Goal: Task Accomplishment & Management: Manage account settings

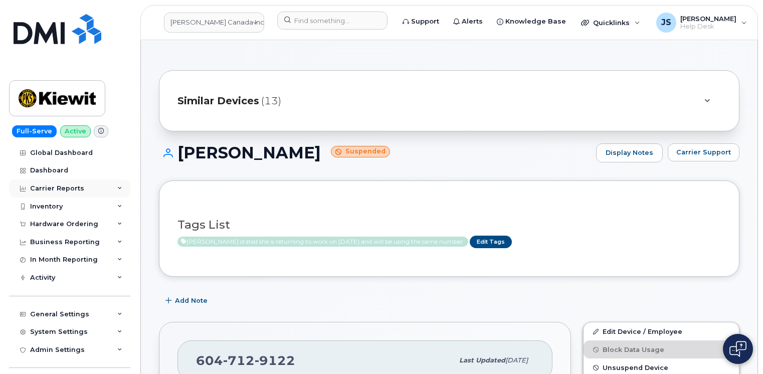
scroll to position [602, 0]
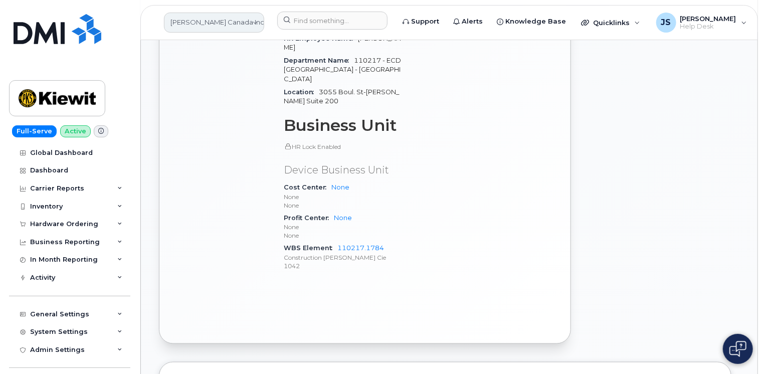
click at [206, 28] on link "[PERSON_NAME] Canada Inc" at bounding box center [214, 23] width 100 height 20
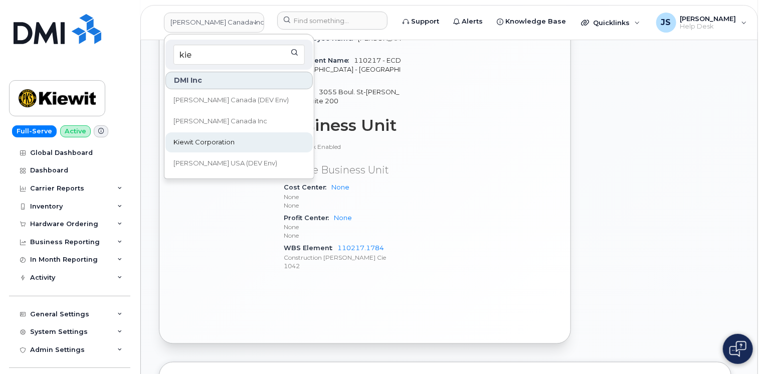
type input "kie"
click at [205, 145] on span "Kiewit Corporation" at bounding box center [203, 142] width 61 height 10
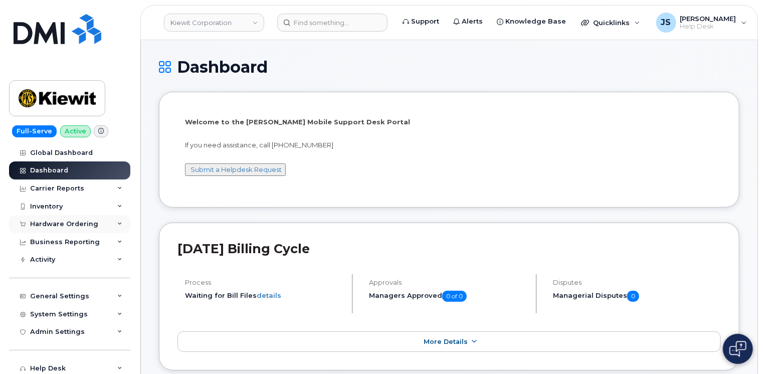
click at [120, 224] on div "Hardware Ordering" at bounding box center [69, 224] width 121 height 18
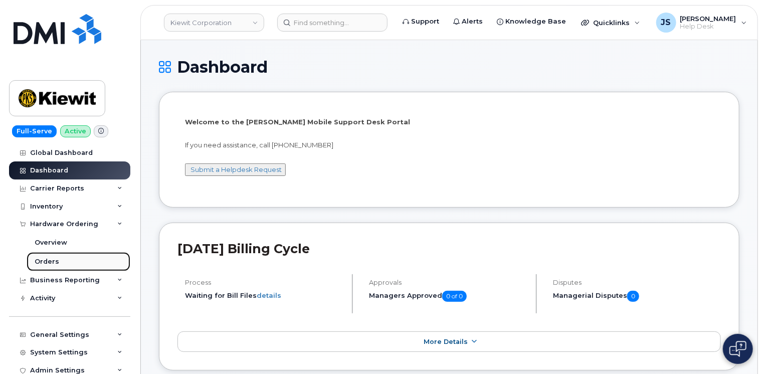
click at [55, 256] on link "Orders" at bounding box center [79, 261] width 104 height 19
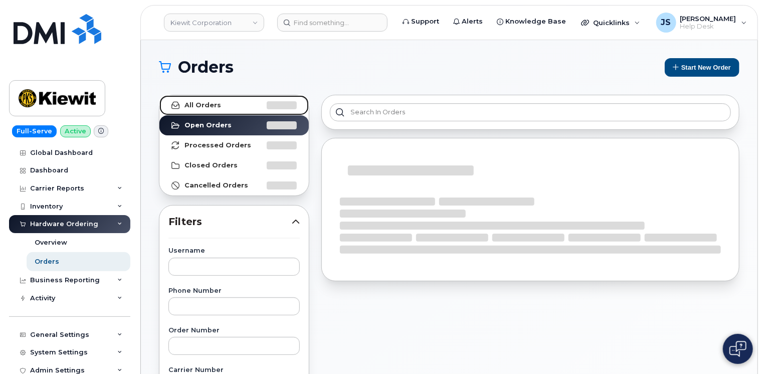
click at [191, 106] on strong "All Orders" at bounding box center [202, 105] width 37 height 8
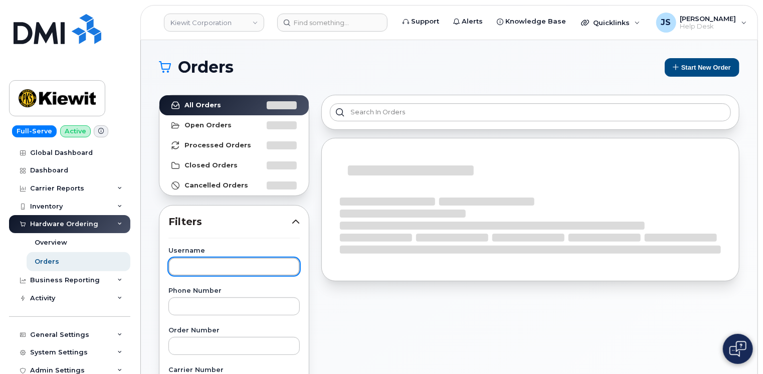
click at [209, 270] on input "text" at bounding box center [233, 267] width 131 height 18
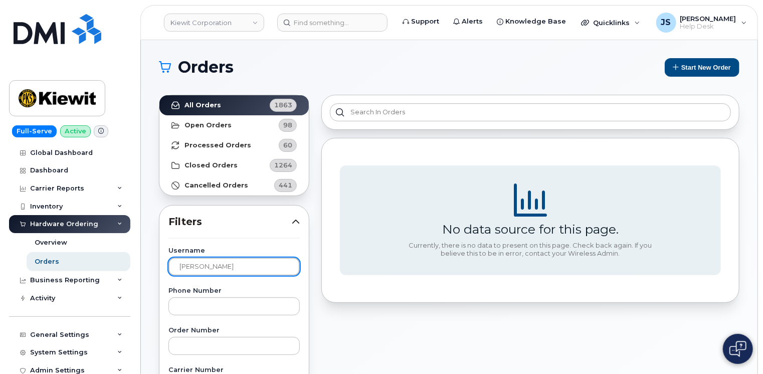
click at [218, 267] on input "Xavier Brown" at bounding box center [233, 267] width 131 height 18
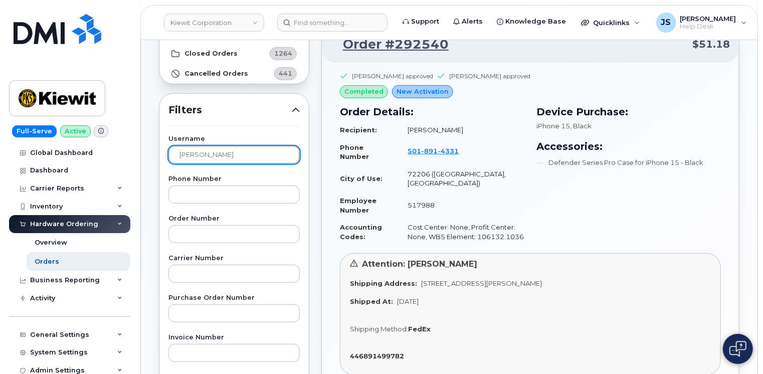
scroll to position [100, 0]
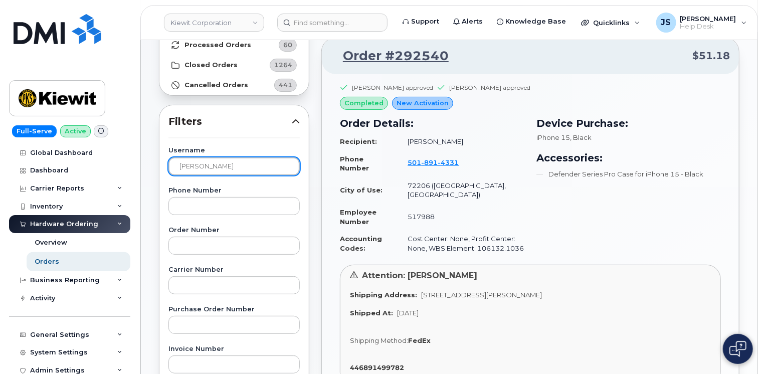
click at [229, 165] on input "Jack Blankenship" at bounding box center [233, 166] width 131 height 18
type input "Xavier"
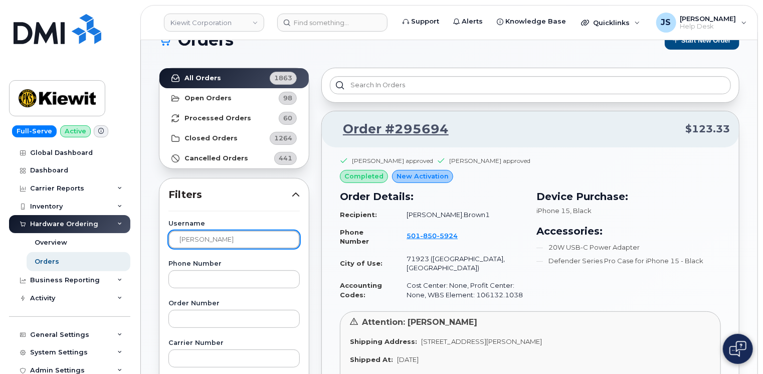
scroll to position [0, 0]
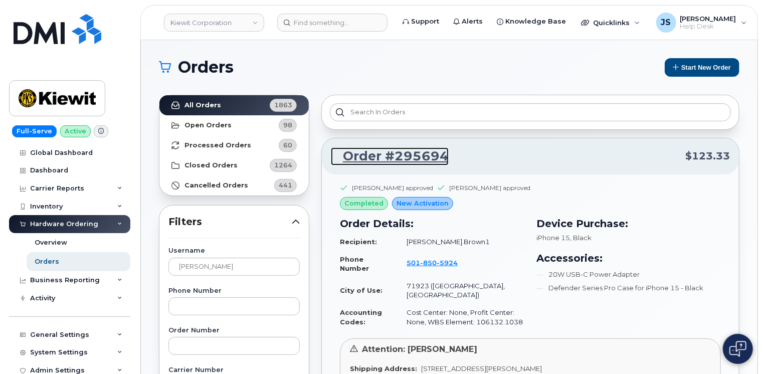
click at [415, 153] on link "Order #295694" at bounding box center [390, 156] width 118 height 18
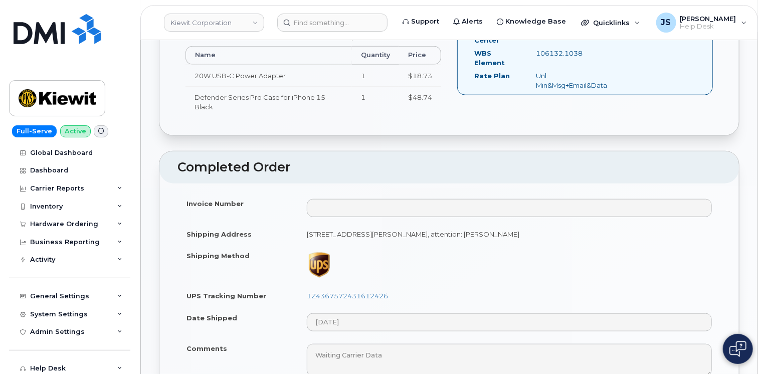
scroll to position [551, 0]
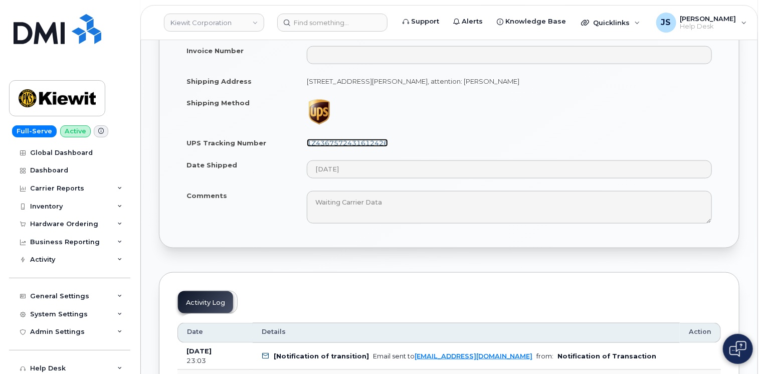
click at [350, 141] on link "1Z4367572431612426" at bounding box center [347, 143] width 81 height 8
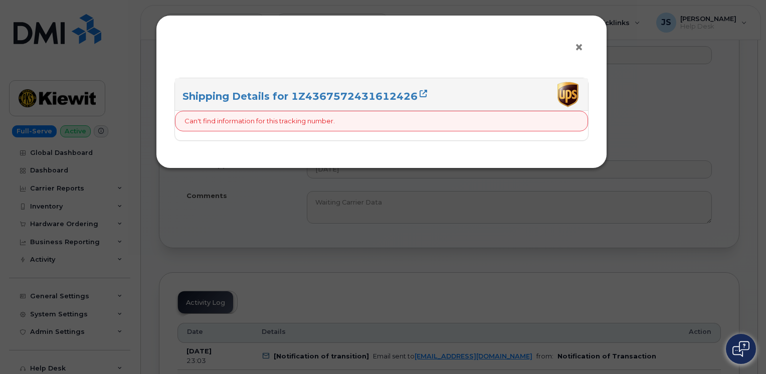
click at [579, 46] on span "×" at bounding box center [579, 47] width 9 height 19
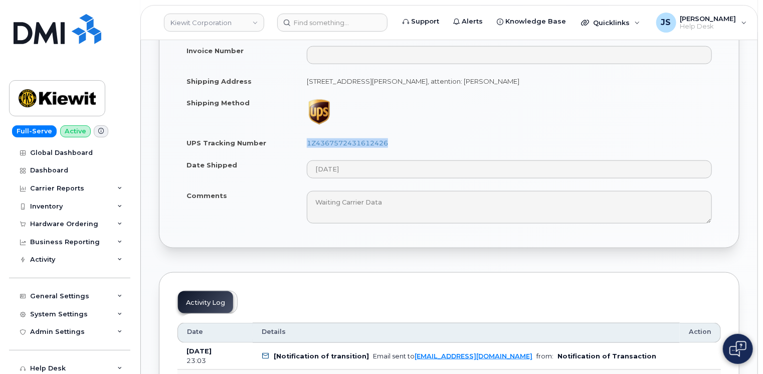
drag, startPoint x: 388, startPoint y: 145, endPoint x: 306, endPoint y: 137, distance: 82.1
click at [306, 137] on td "1Z4367572431612426" at bounding box center [509, 143] width 423 height 22
drag, startPoint x: 306, startPoint y: 137, endPoint x: 312, endPoint y: 139, distance: 6.7
copy link "1Z4367572431612426"
click at [336, 17] on input at bounding box center [332, 23] width 110 height 18
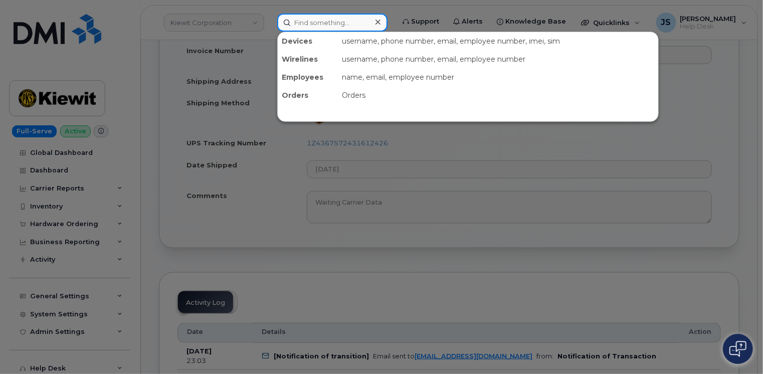
paste input "Mathieu Gilbert"
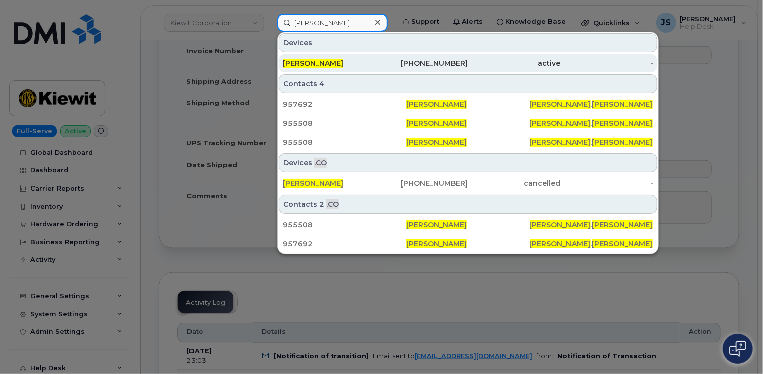
type input "[PERSON_NAME]"
click at [331, 62] on span "[PERSON_NAME]" at bounding box center [313, 63] width 61 height 9
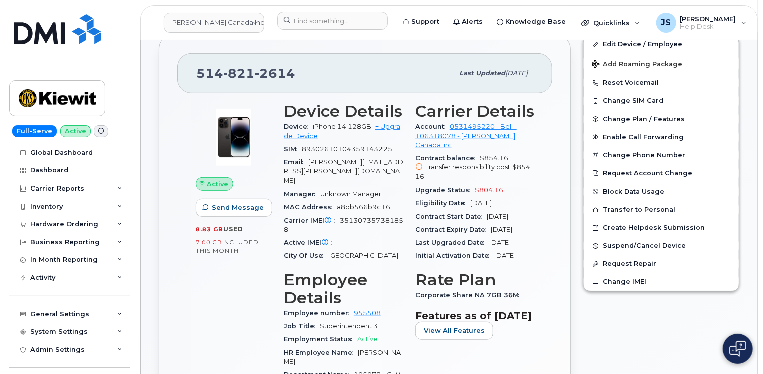
scroll to position [222, 0]
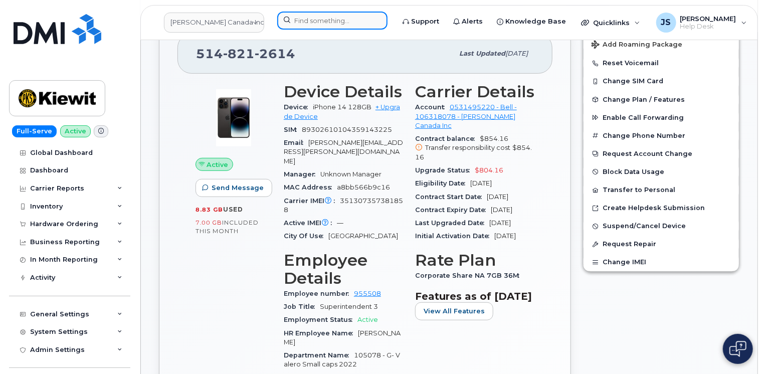
click at [325, 26] on input at bounding box center [332, 21] width 110 height 18
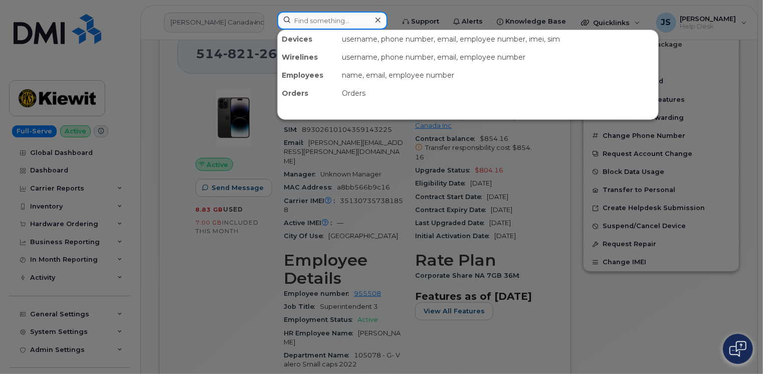
paste input "Mathieu Gilbert"
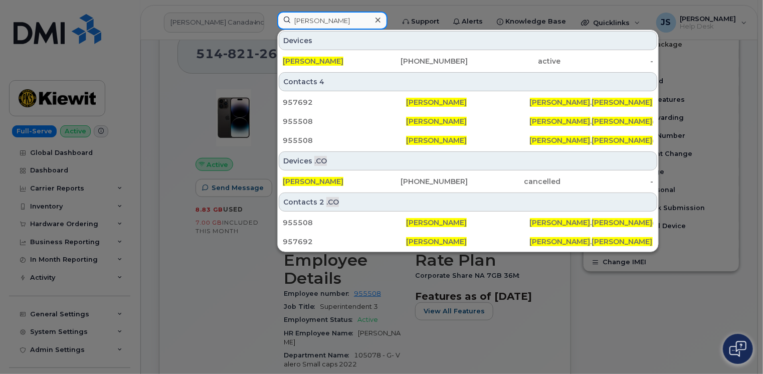
type input "Mathieu Gilbert"
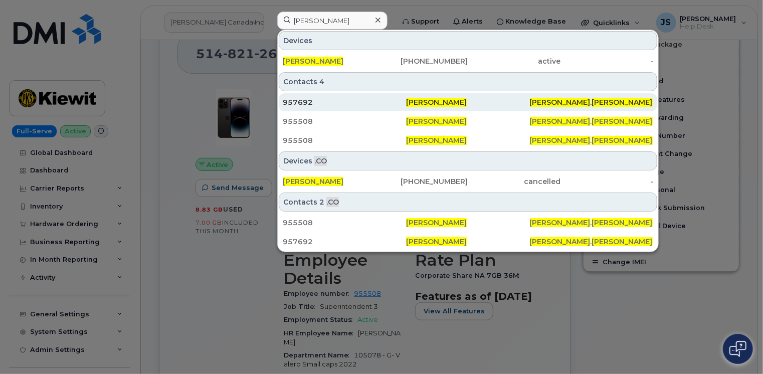
click at [349, 100] on div "957692" at bounding box center [344, 102] width 123 height 10
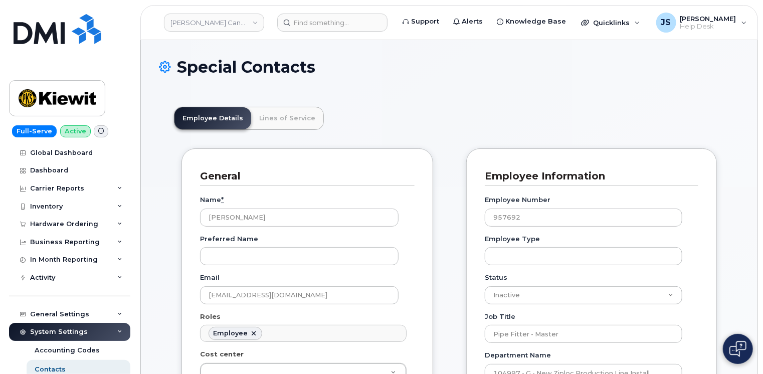
scroll to position [30, 0]
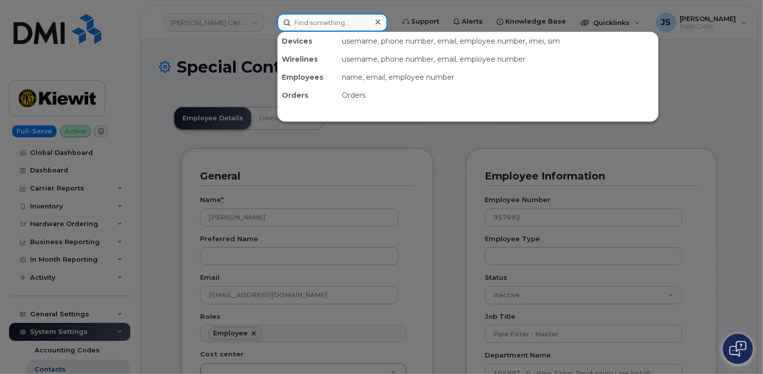
click at [310, 24] on input at bounding box center [332, 23] width 110 height 18
paste input "[PERSON_NAME]"
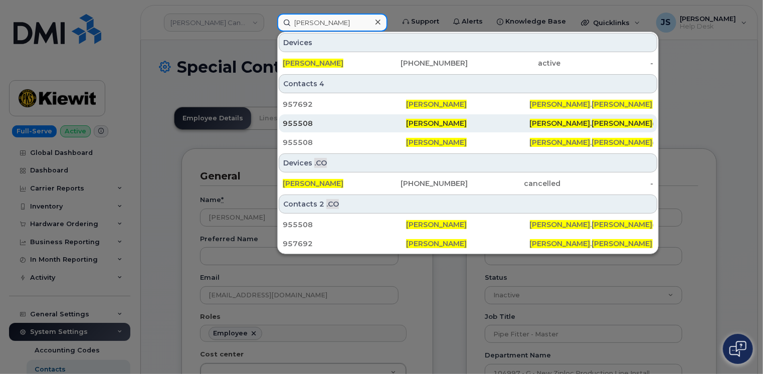
type input "[PERSON_NAME]"
click at [321, 123] on div "955508" at bounding box center [344, 123] width 123 height 10
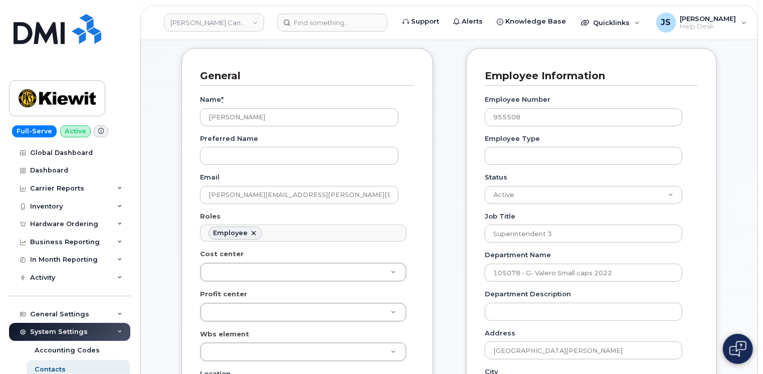
scroll to position [150, 0]
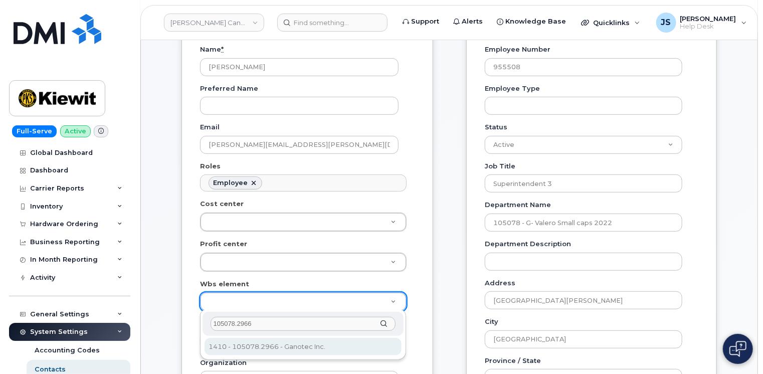
type input "105078.2966"
type input "33843351"
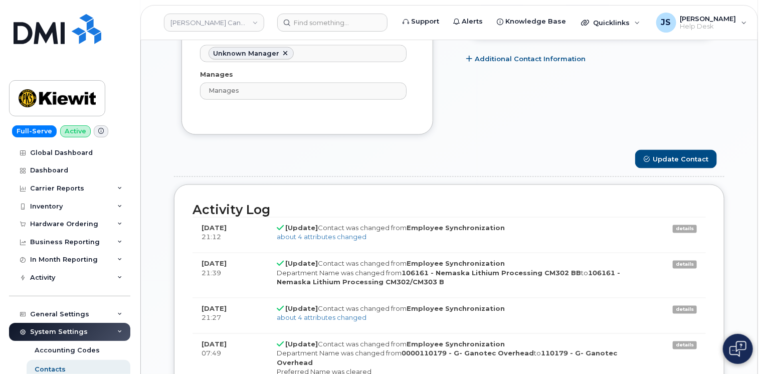
scroll to position [752, 0]
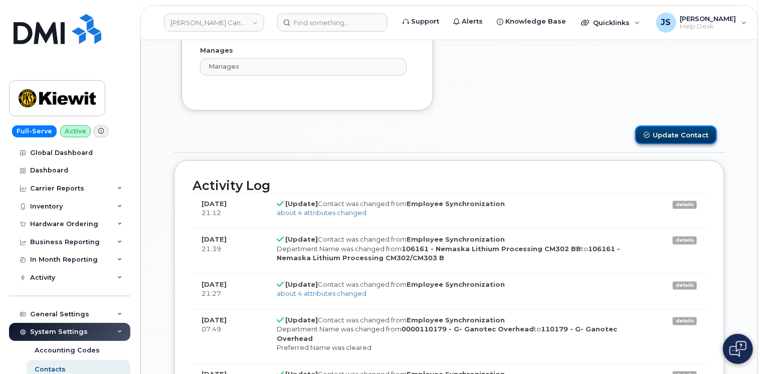
click at [695, 127] on button "Update Contact" at bounding box center [676, 135] width 82 height 19
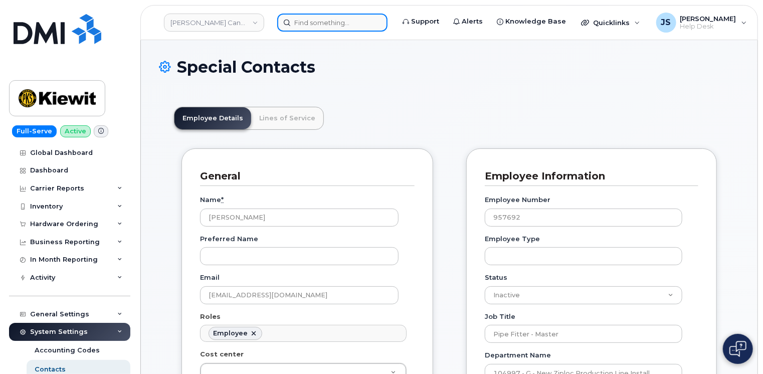
click at [345, 24] on input at bounding box center [332, 23] width 110 height 18
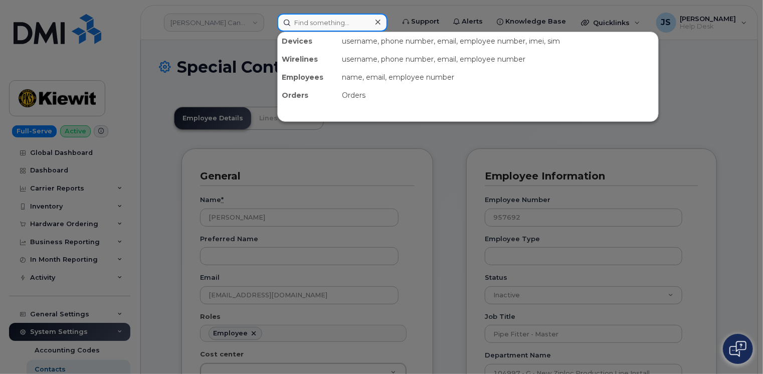
paste input "[PERSON_NAME]"
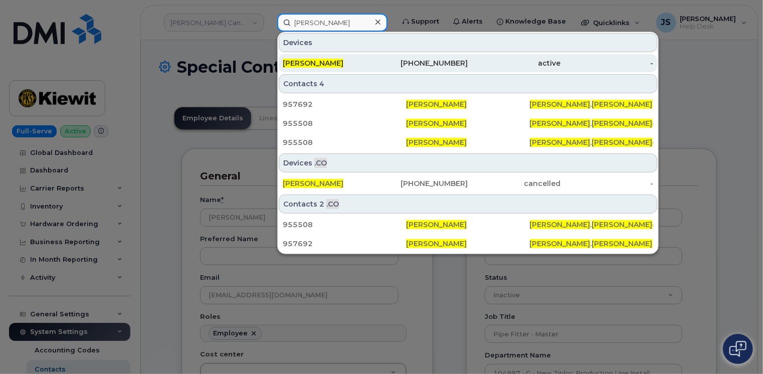
type input "[PERSON_NAME]"
click at [337, 59] on span "[PERSON_NAME]" at bounding box center [313, 63] width 61 height 9
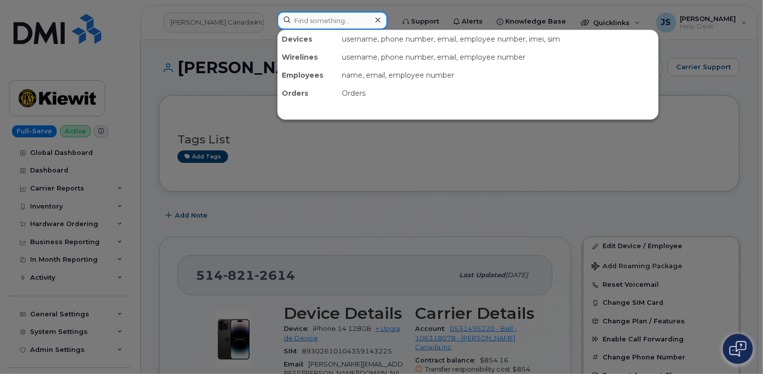
paste input "443-362-0289"
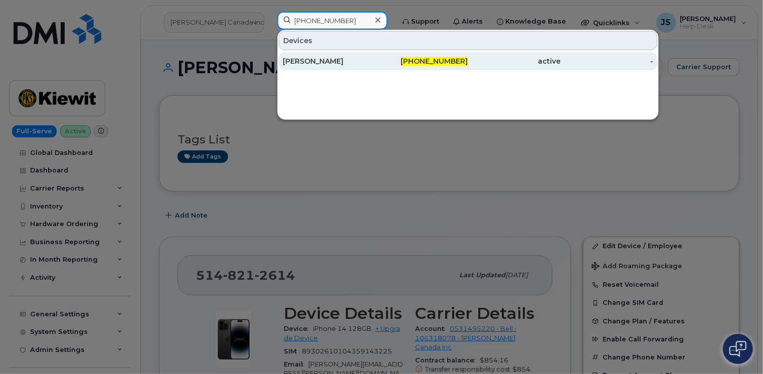
type input "443-362-0289"
click at [343, 60] on div "Solange Walcott" at bounding box center [329, 61] width 93 height 10
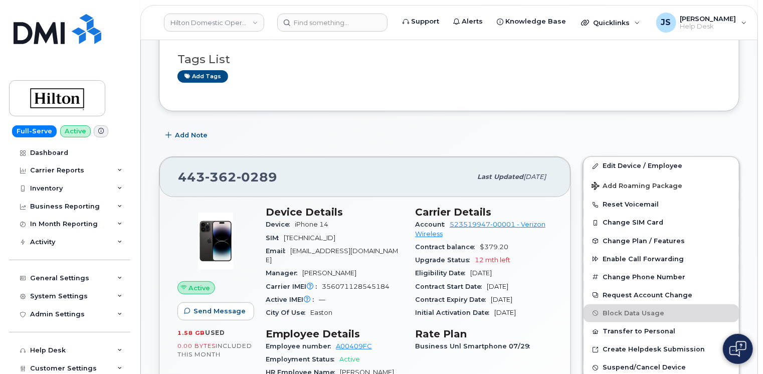
scroll to position [50, 0]
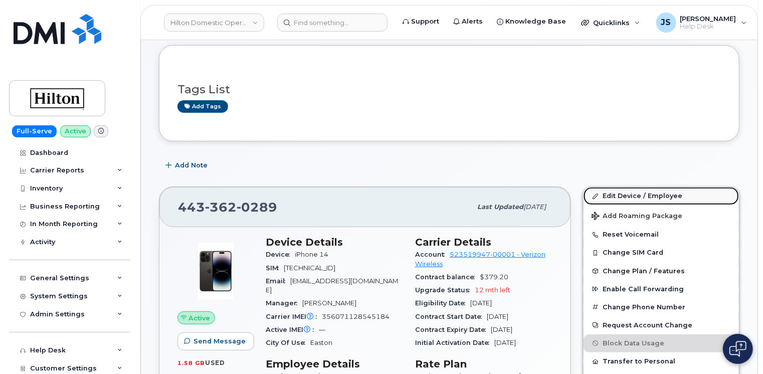
click at [619, 195] on link "Edit Device / Employee" at bounding box center [661, 196] width 155 height 18
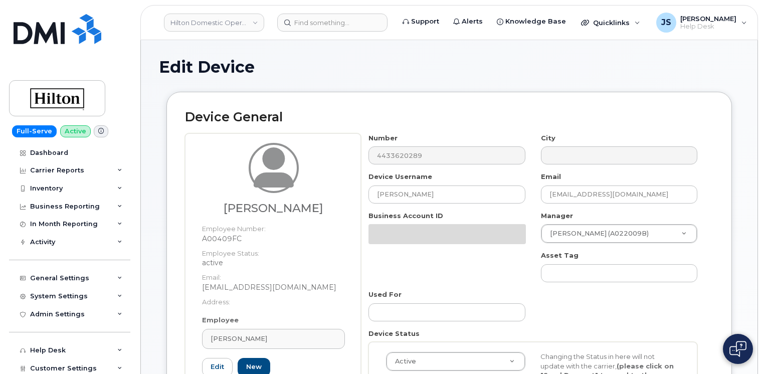
select select "34080331"
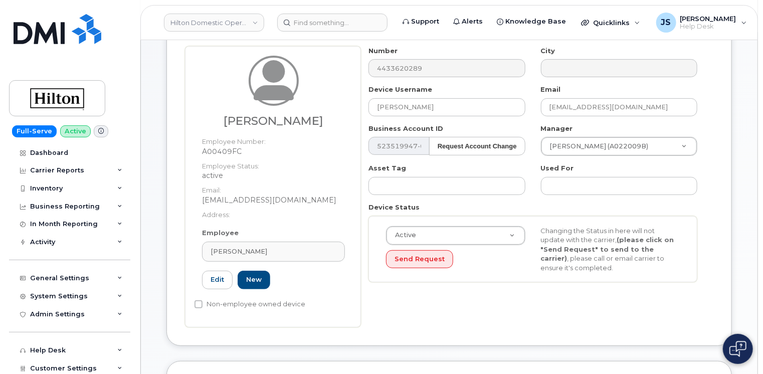
scroll to position [100, 0]
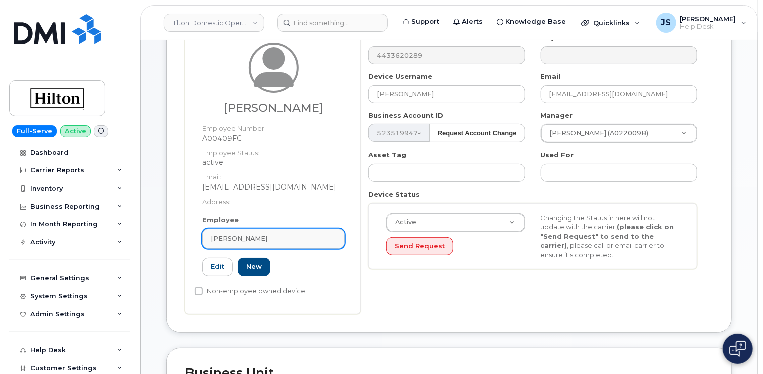
click at [271, 237] on div "Solange Walcott" at bounding box center [274, 239] width 126 height 10
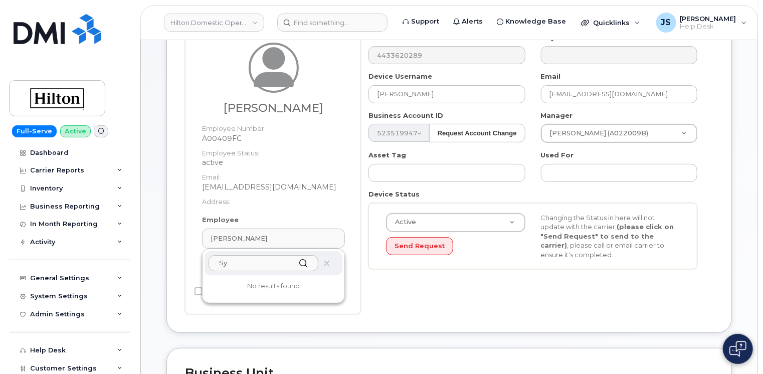
type input "S"
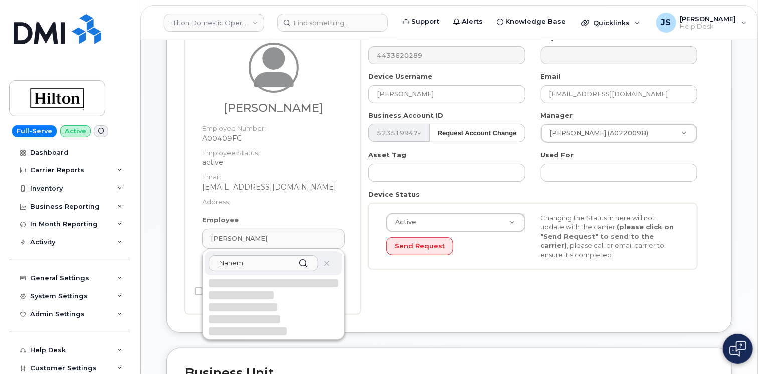
type input "Nanem"
click at [247, 262] on input "Nanem" at bounding box center [264, 263] width 110 height 16
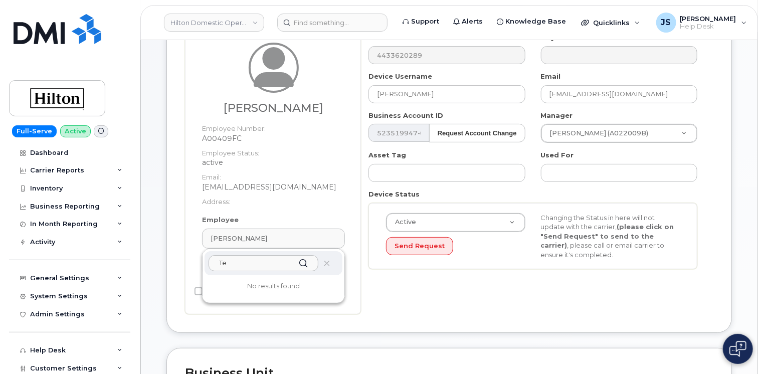
type input "T"
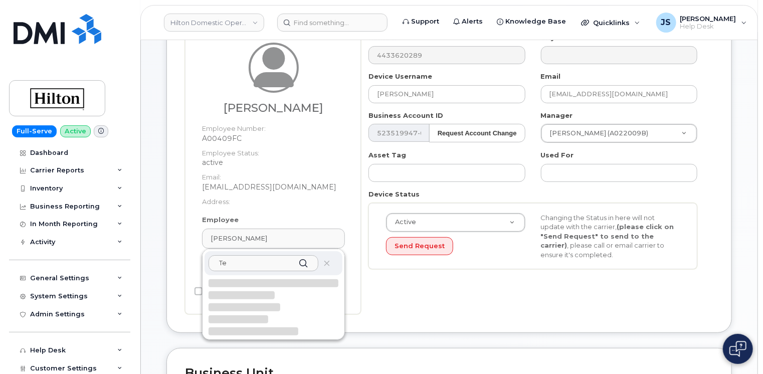
type input "T"
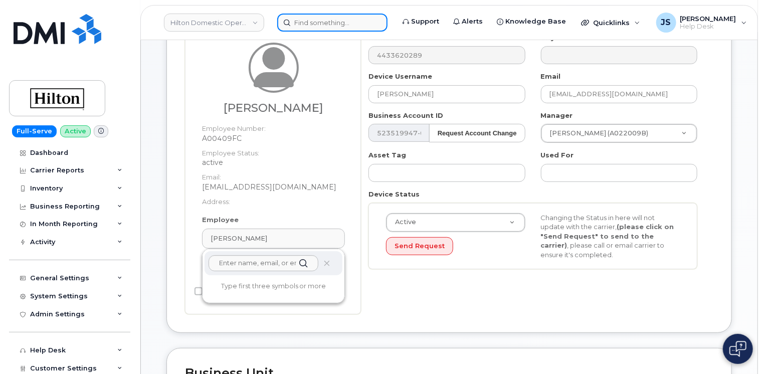
click at [326, 25] on input at bounding box center [332, 23] width 110 height 18
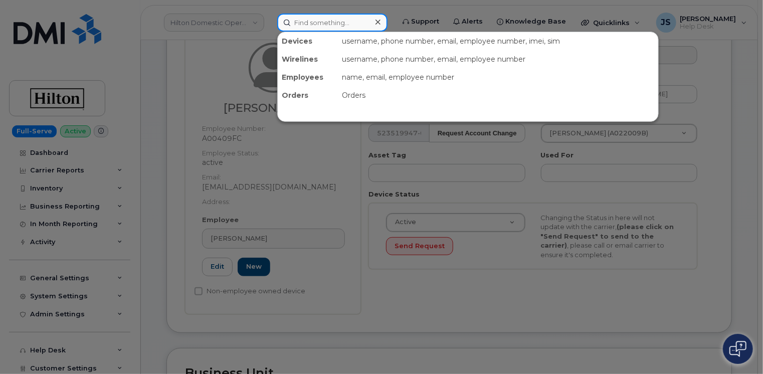
paste input "tenin.Nanema@hilton.com"
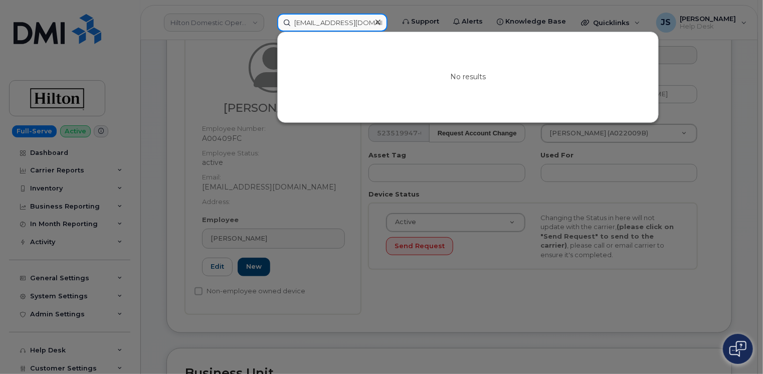
type input "tenin.Nanema@hilton.com"
click at [379, 304] on div at bounding box center [381, 187] width 763 height 374
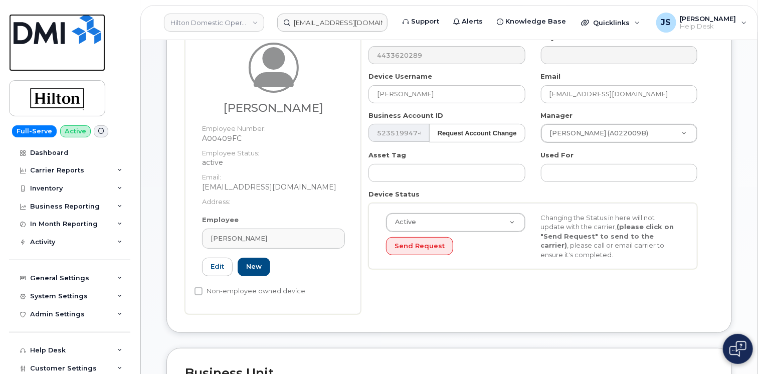
click at [60, 41] on img at bounding box center [58, 29] width 88 height 30
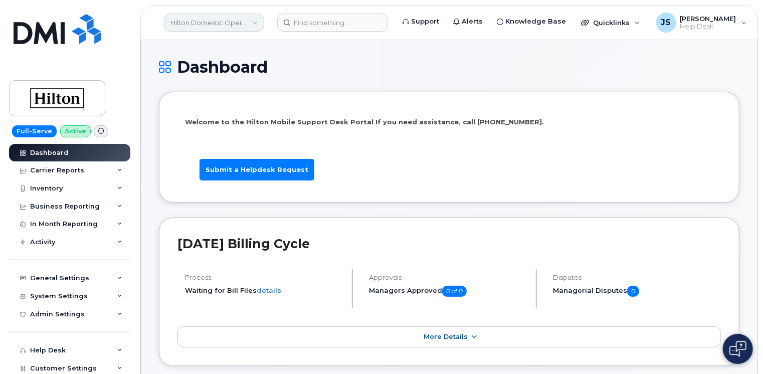
click at [230, 28] on link "Hilton Domestic Operating Company Inc" at bounding box center [214, 23] width 100 height 18
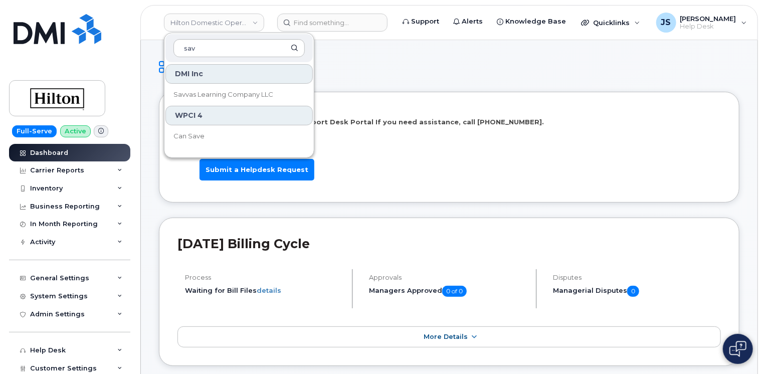
type input "sav"
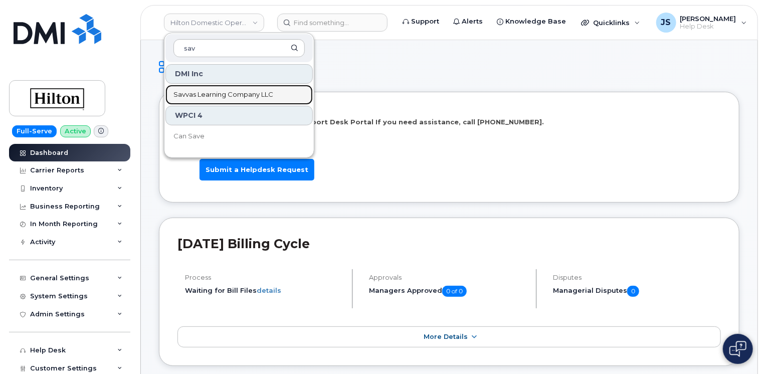
click at [207, 91] on span "Savvas Learning Company LLC" at bounding box center [223, 95] width 100 height 10
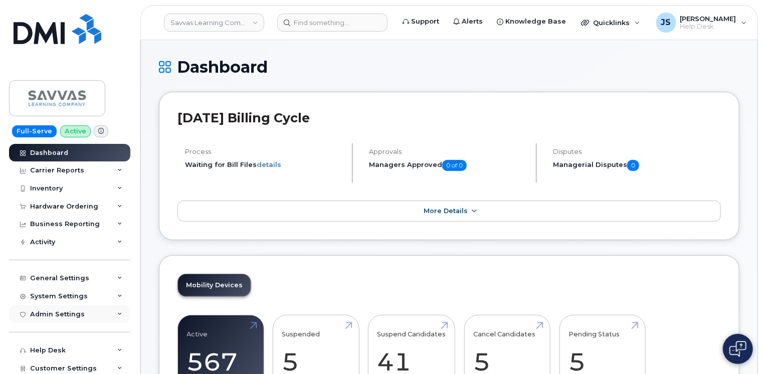
click at [118, 312] on icon at bounding box center [119, 314] width 5 height 5
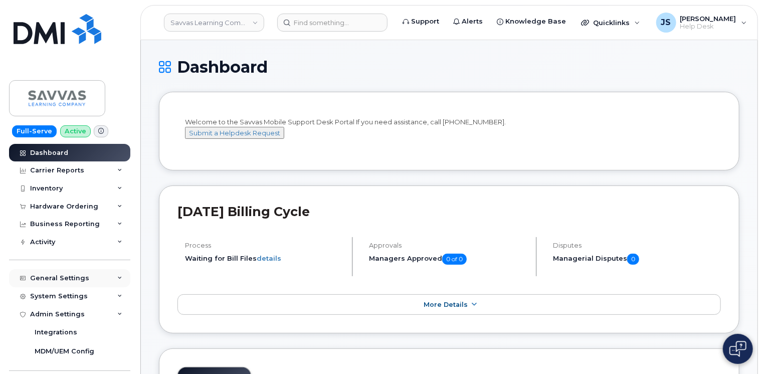
click at [118, 278] on icon at bounding box center [119, 278] width 5 height 5
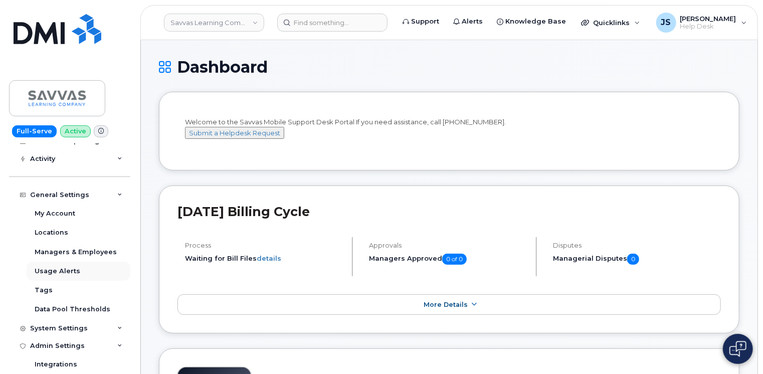
scroll to position [100, 0]
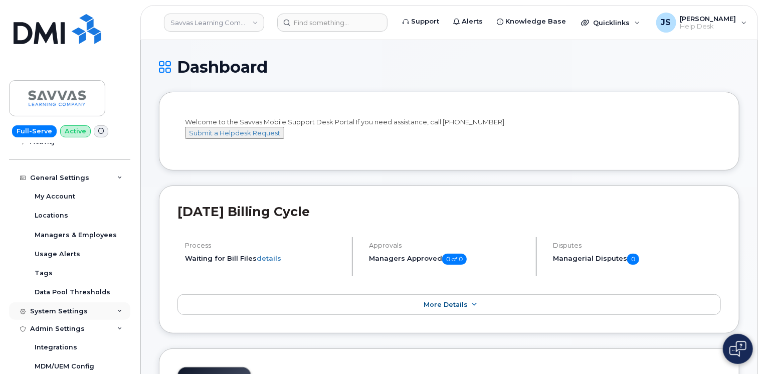
click at [117, 309] on icon at bounding box center [119, 311] width 5 height 5
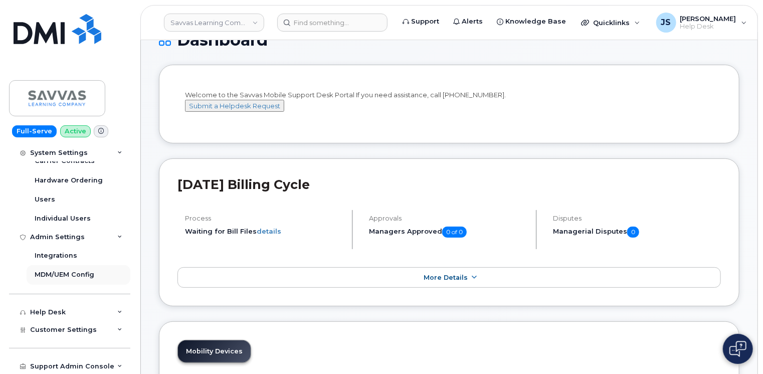
scroll to position [50, 0]
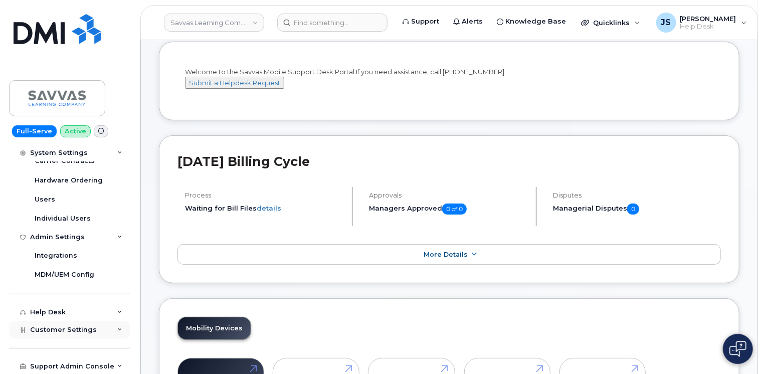
click at [117, 329] on icon at bounding box center [119, 329] width 5 height 5
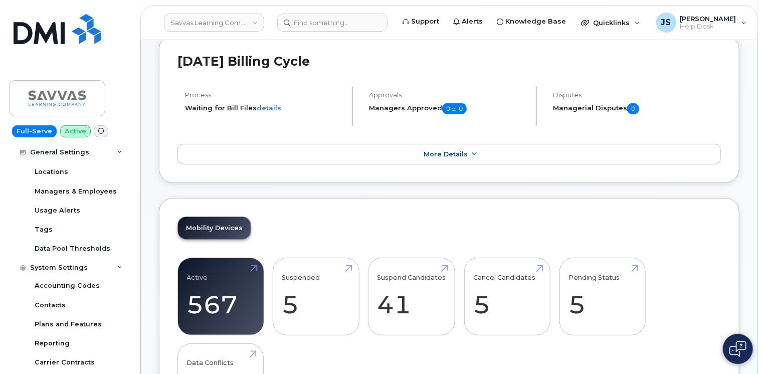
scroll to position [194, 0]
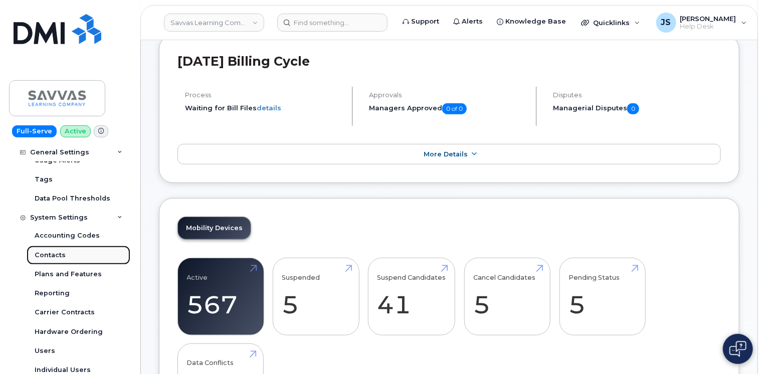
click at [52, 254] on div "Contacts" at bounding box center [50, 255] width 31 height 9
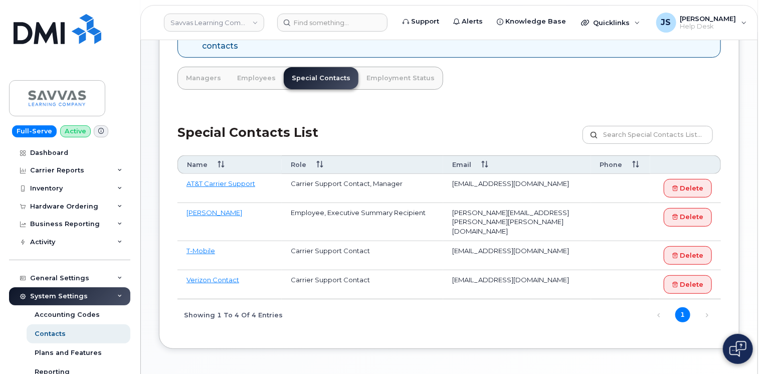
scroll to position [117, 0]
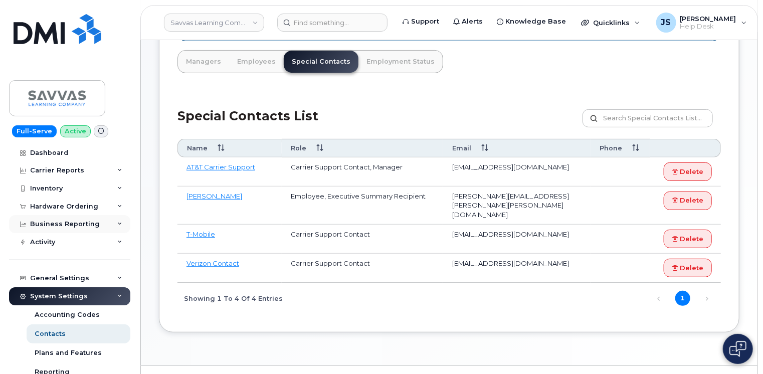
click at [117, 223] on icon at bounding box center [119, 224] width 5 height 5
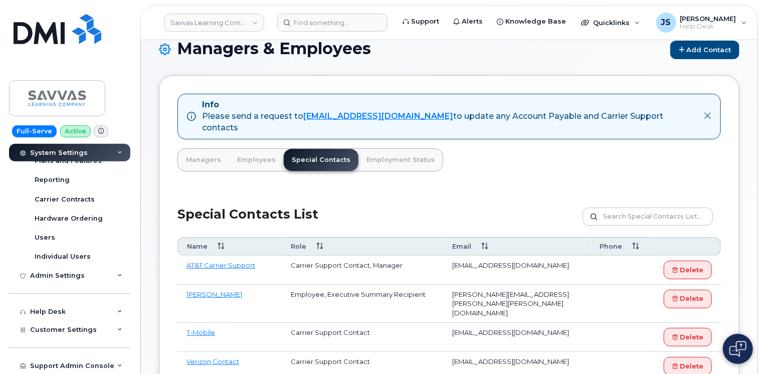
scroll to position [17, 0]
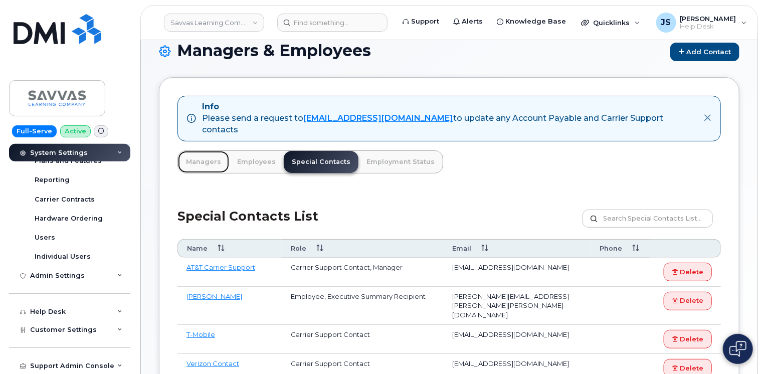
click at [207, 153] on link "Managers" at bounding box center [203, 162] width 51 height 22
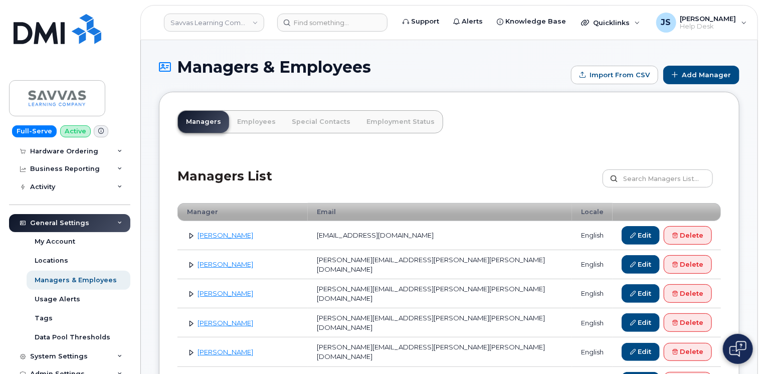
scroll to position [100, 0]
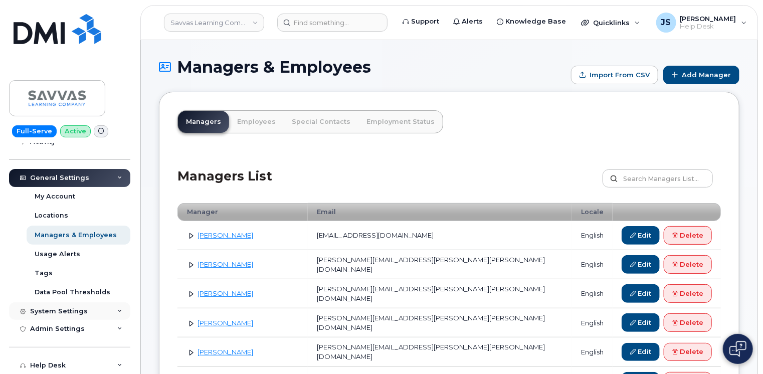
click at [118, 310] on icon at bounding box center [119, 311] width 5 height 5
